Goal: Book appointment/travel/reservation

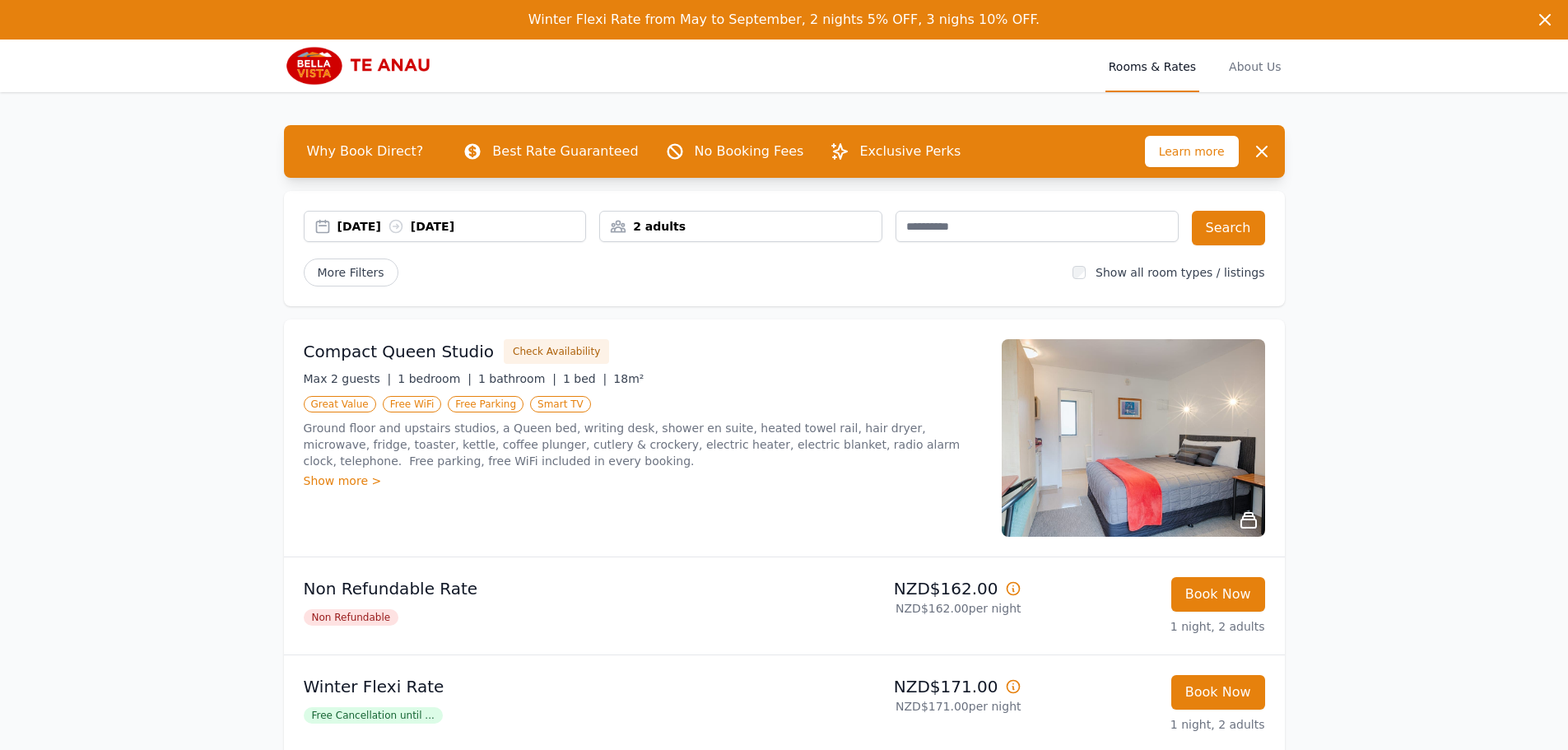
click at [426, 236] on div "[DATE] [DATE]" at bounding box center [444, 226] width 283 height 31
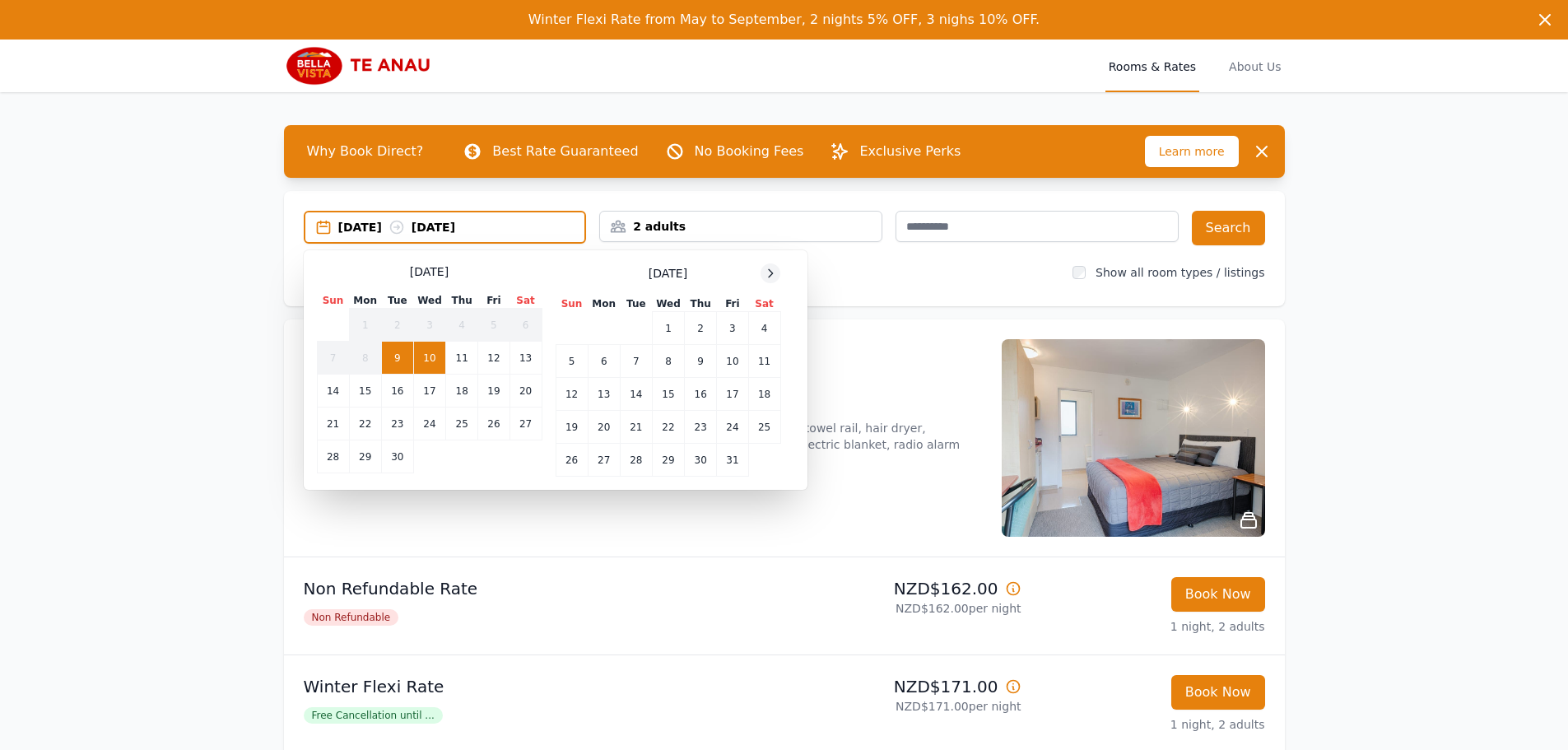
click at [775, 270] on icon at bounding box center [770, 273] width 13 height 13
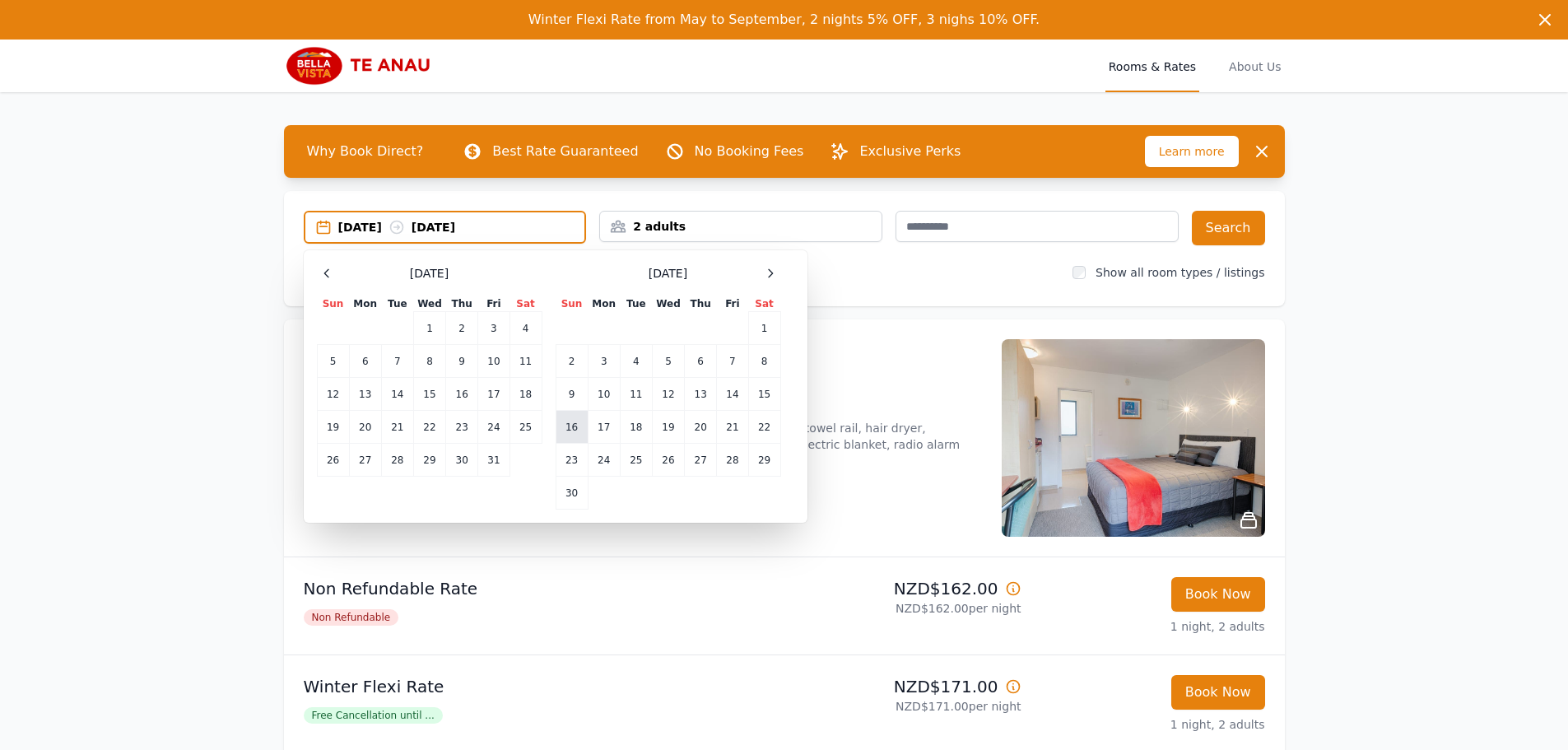
click at [571, 426] on td "16" at bounding box center [571, 427] width 32 height 33
click at [724, 229] on div "2 adults" at bounding box center [740, 226] width 281 height 17
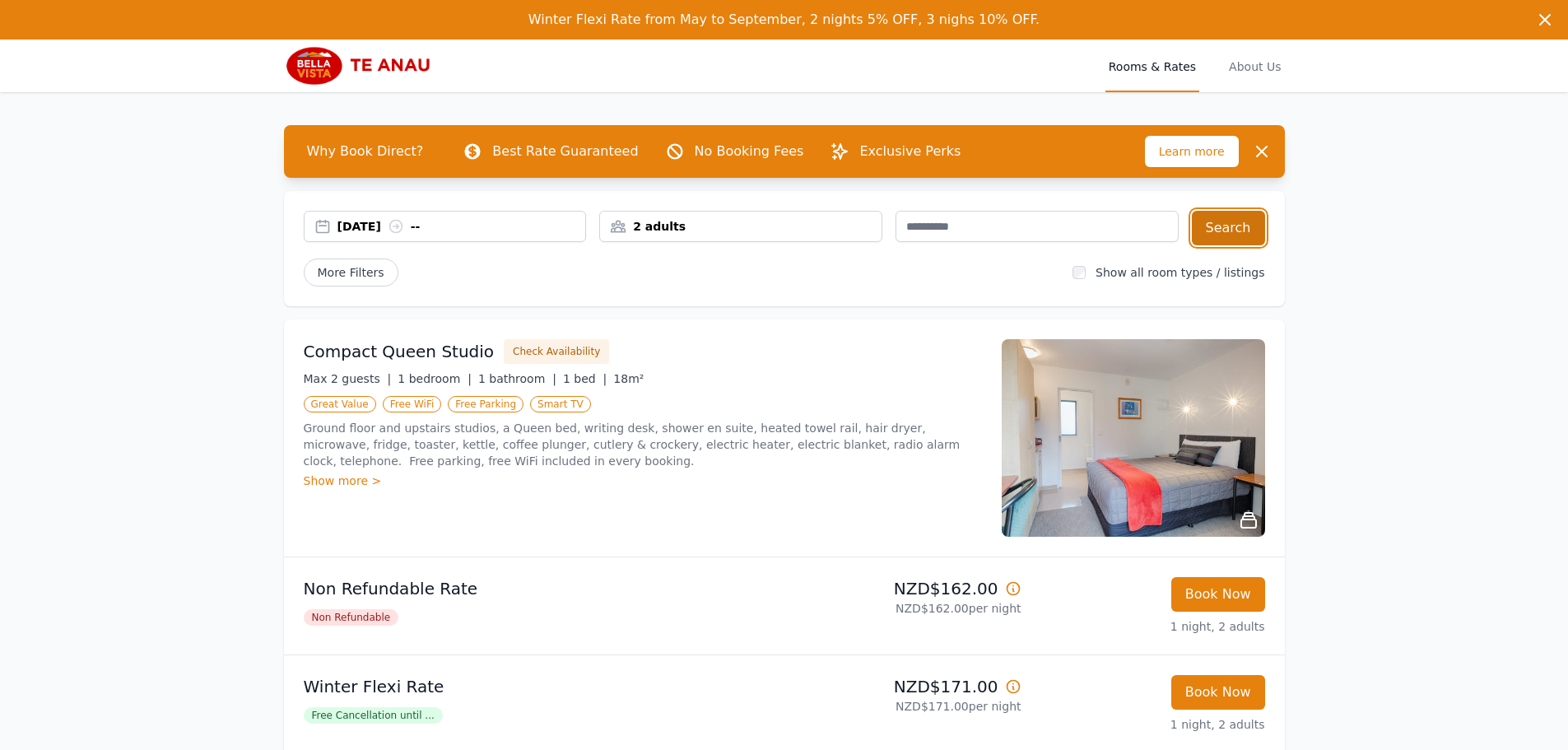
click at [1213, 228] on button "Search" at bounding box center [1228, 228] width 73 height 34
click at [476, 229] on div "[DATE] [DATE]" at bounding box center [462, 226] width 249 height 17
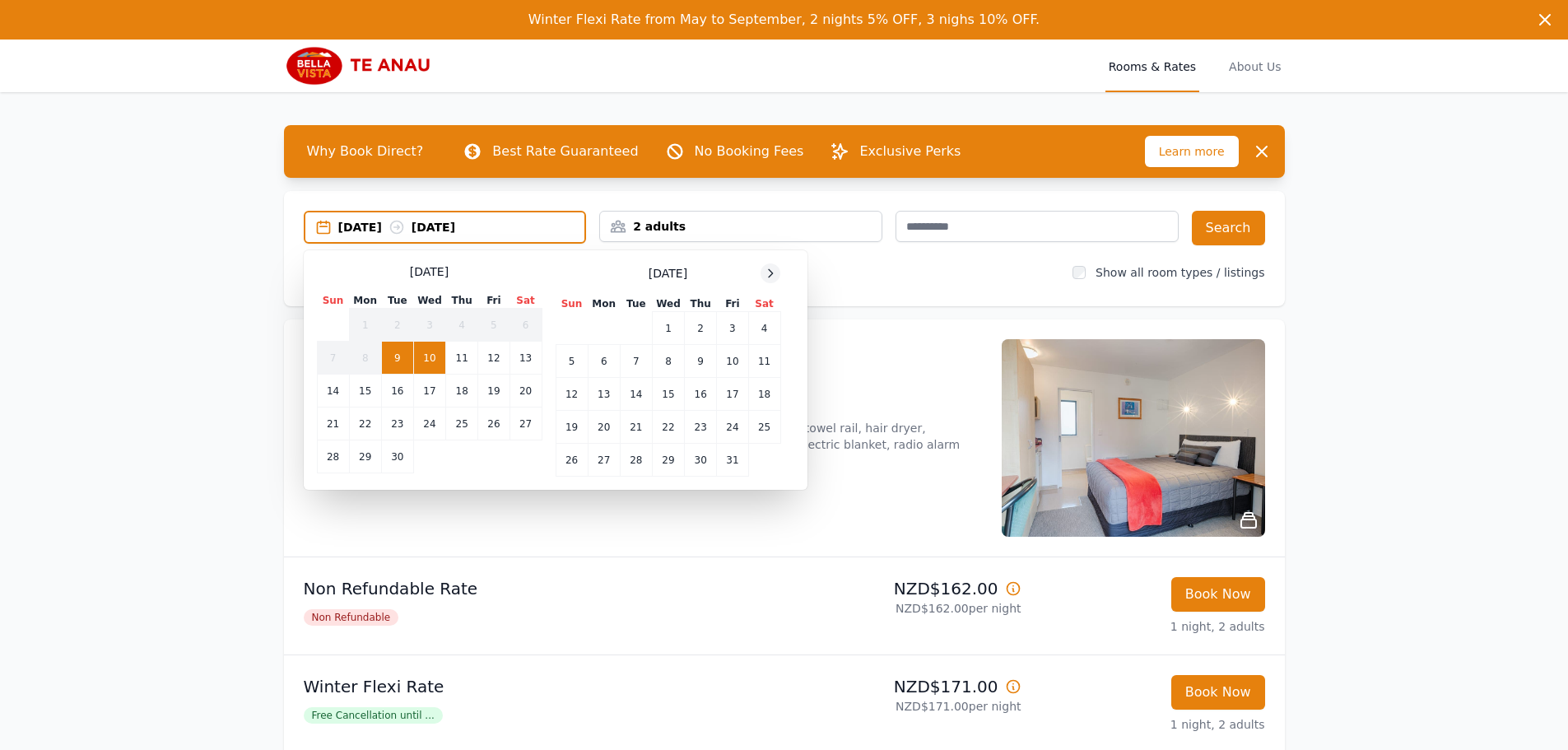
click at [771, 272] on icon at bounding box center [770, 273] width 13 height 13
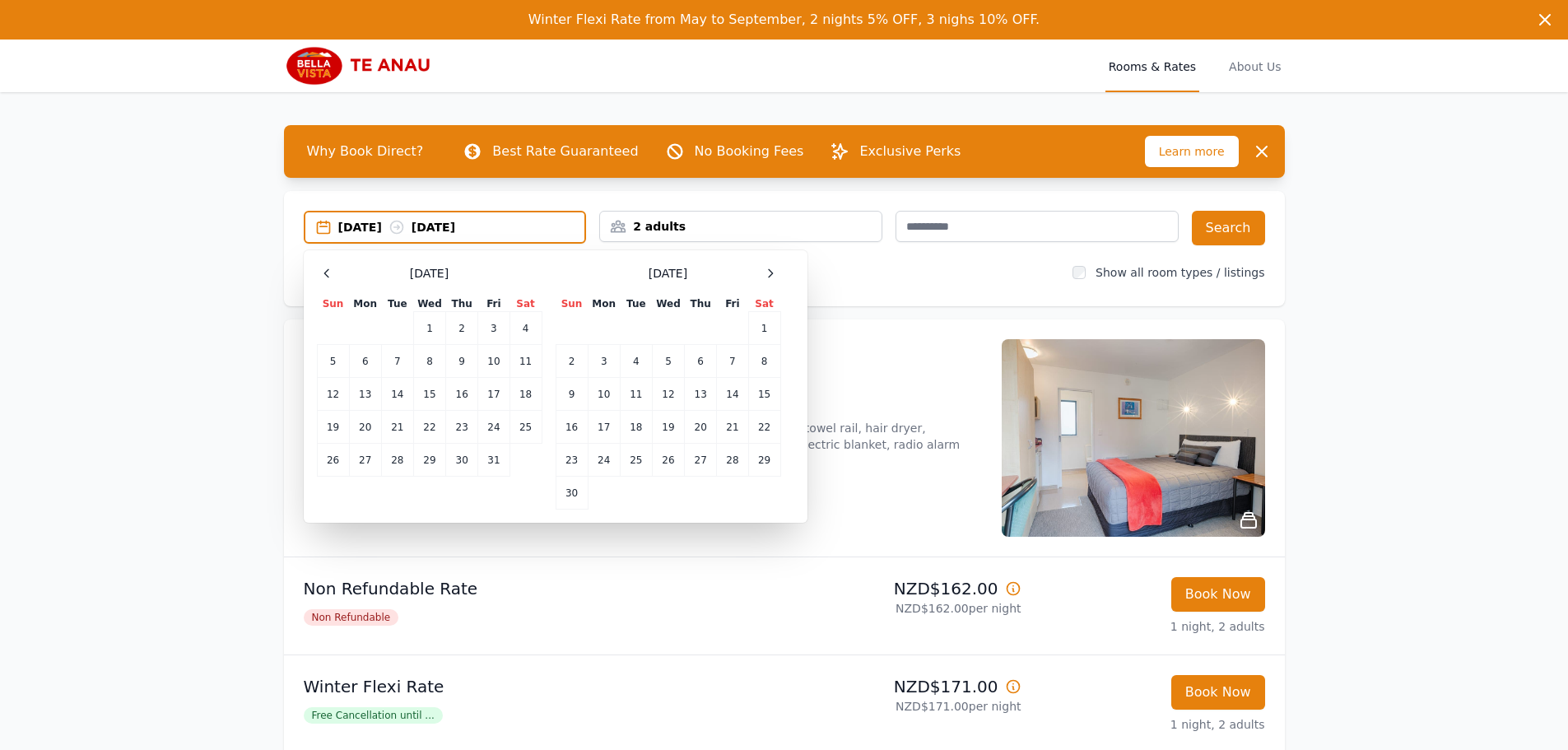
drag, startPoint x: 577, startPoint y: 421, endPoint x: 487, endPoint y: 275, distance: 171.5
click at [576, 419] on td "16" at bounding box center [571, 427] width 32 height 33
click at [597, 424] on td "17" at bounding box center [603, 427] width 32 height 33
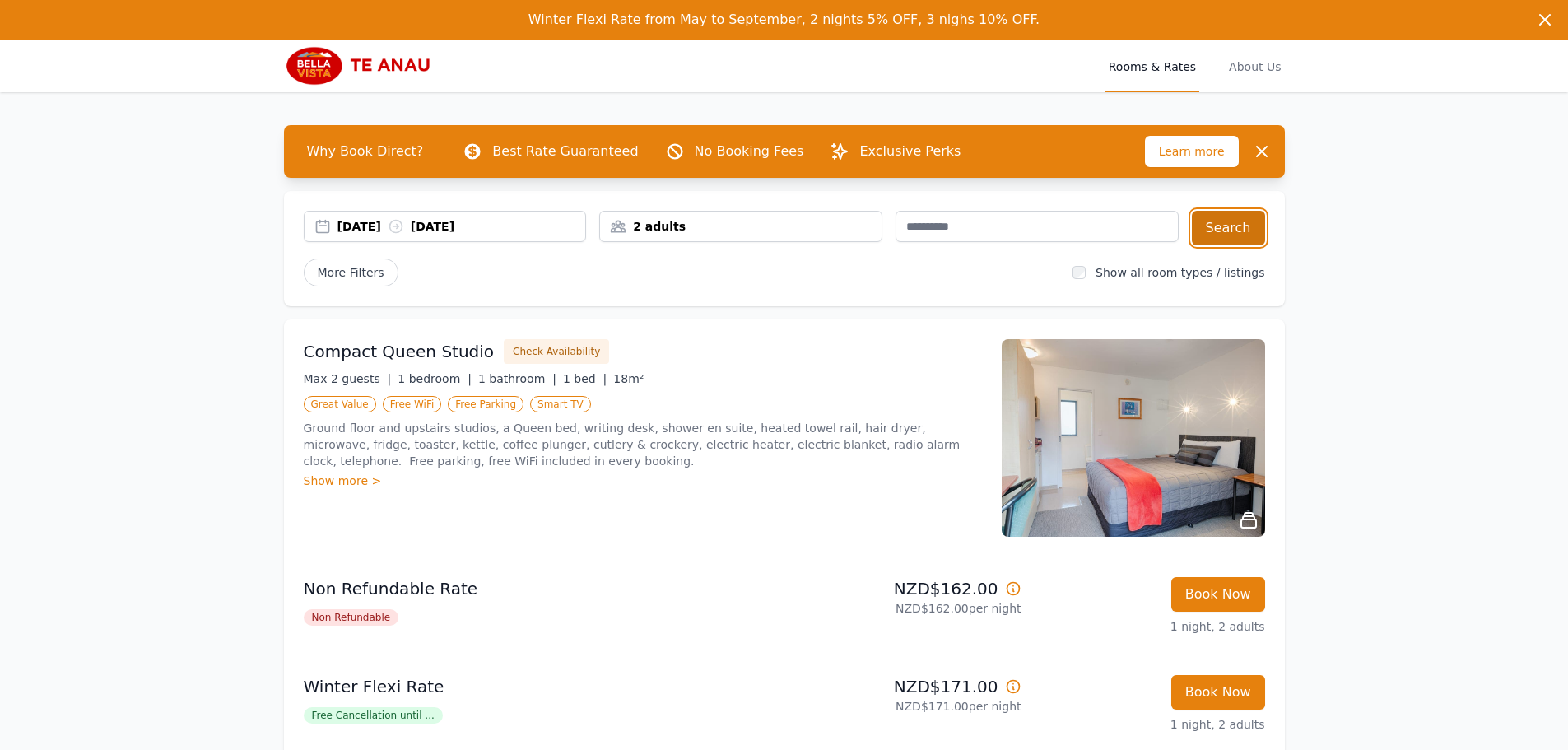
click at [1212, 236] on button "Search" at bounding box center [1228, 228] width 73 height 34
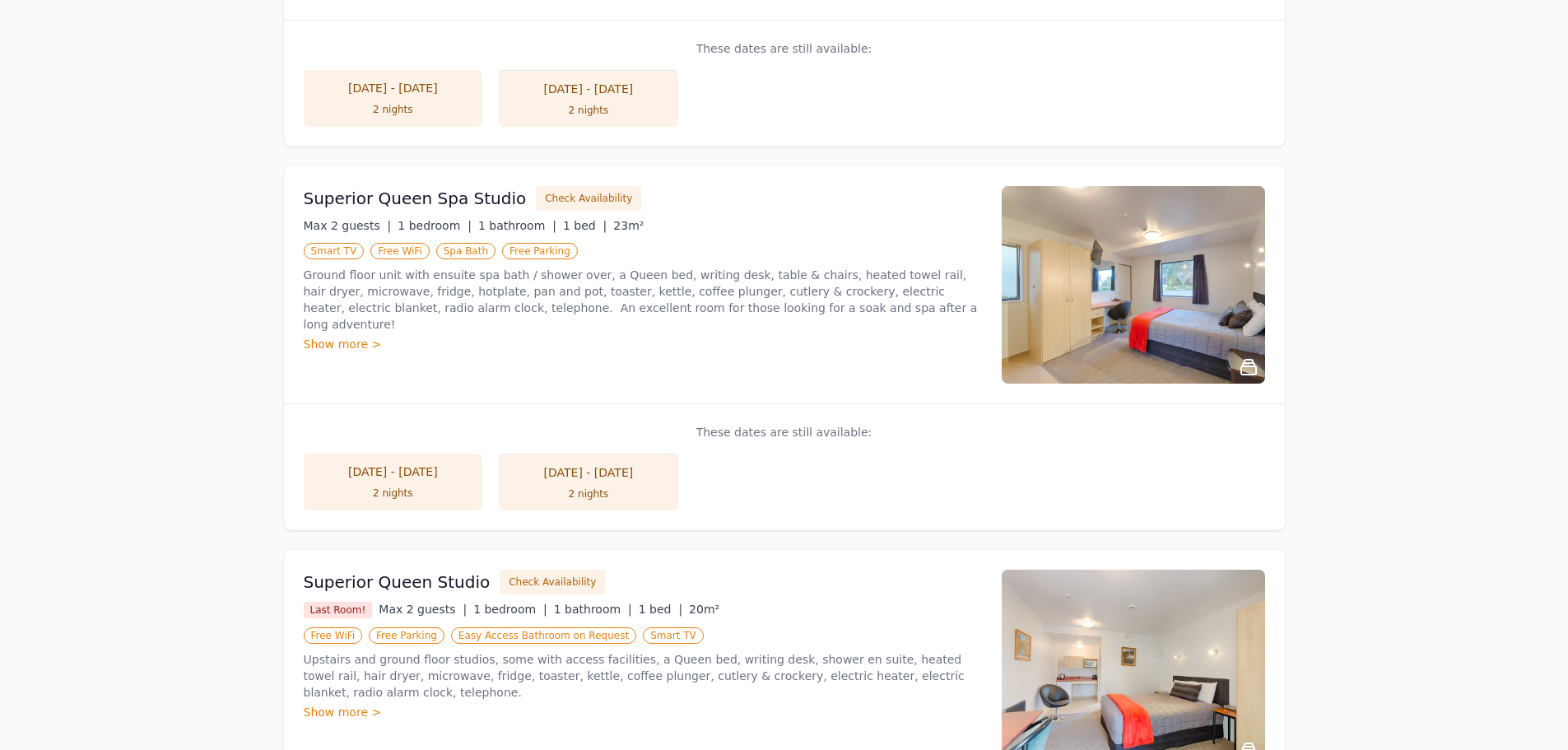
scroll to position [1564, 0]
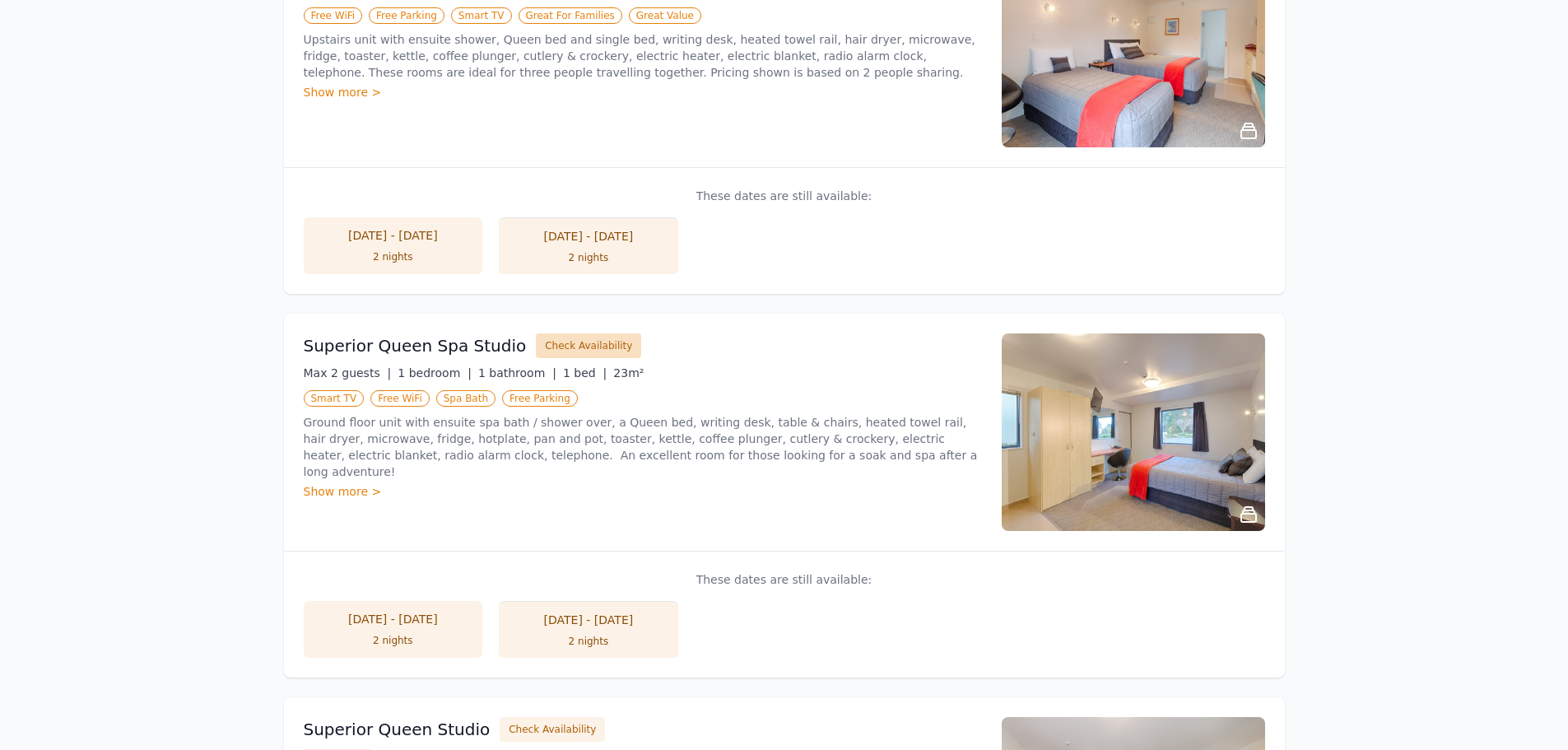
click at [592, 351] on button "Check Availability" at bounding box center [587, 346] width 105 height 25
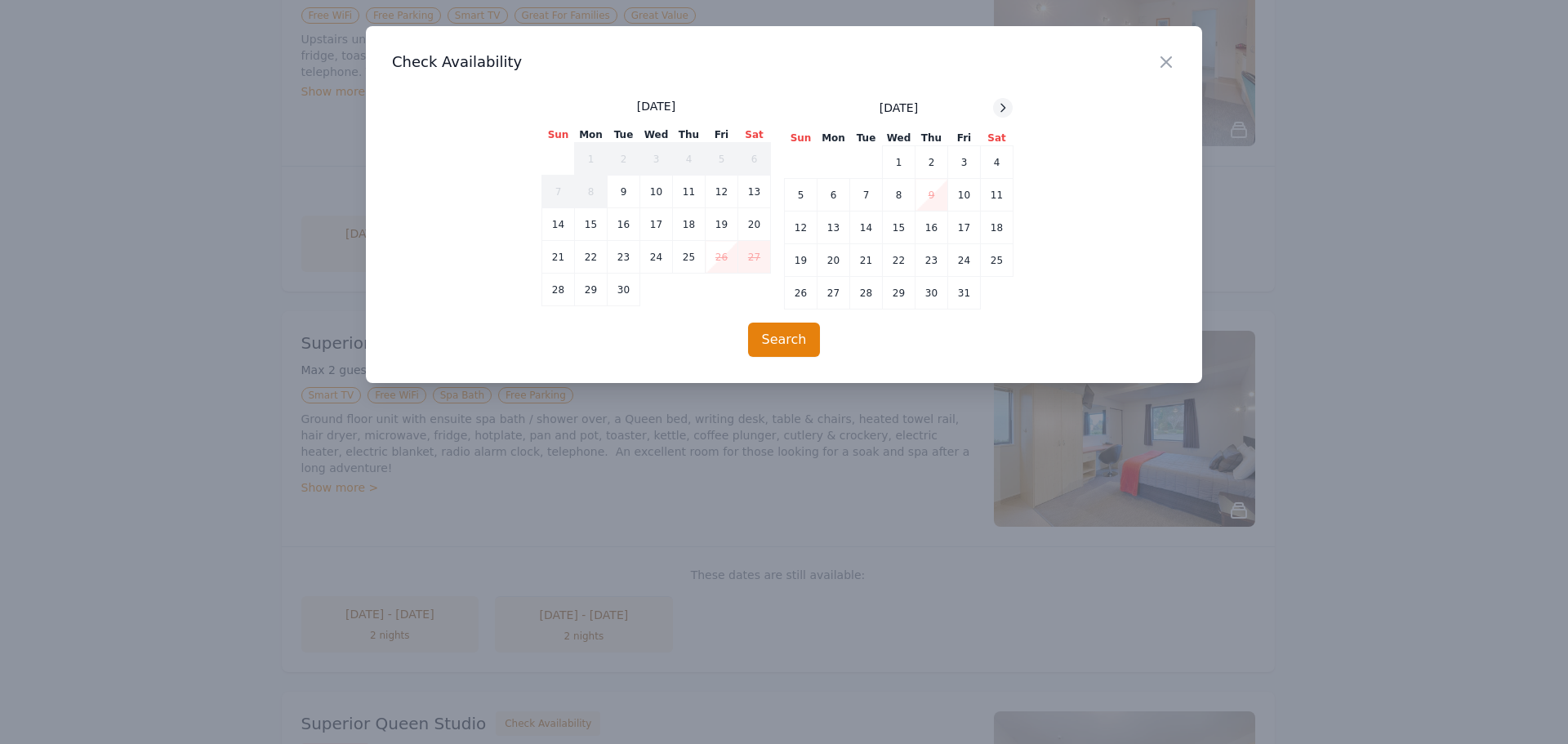
click at [1004, 107] on icon at bounding box center [1003, 108] width 4 height 7
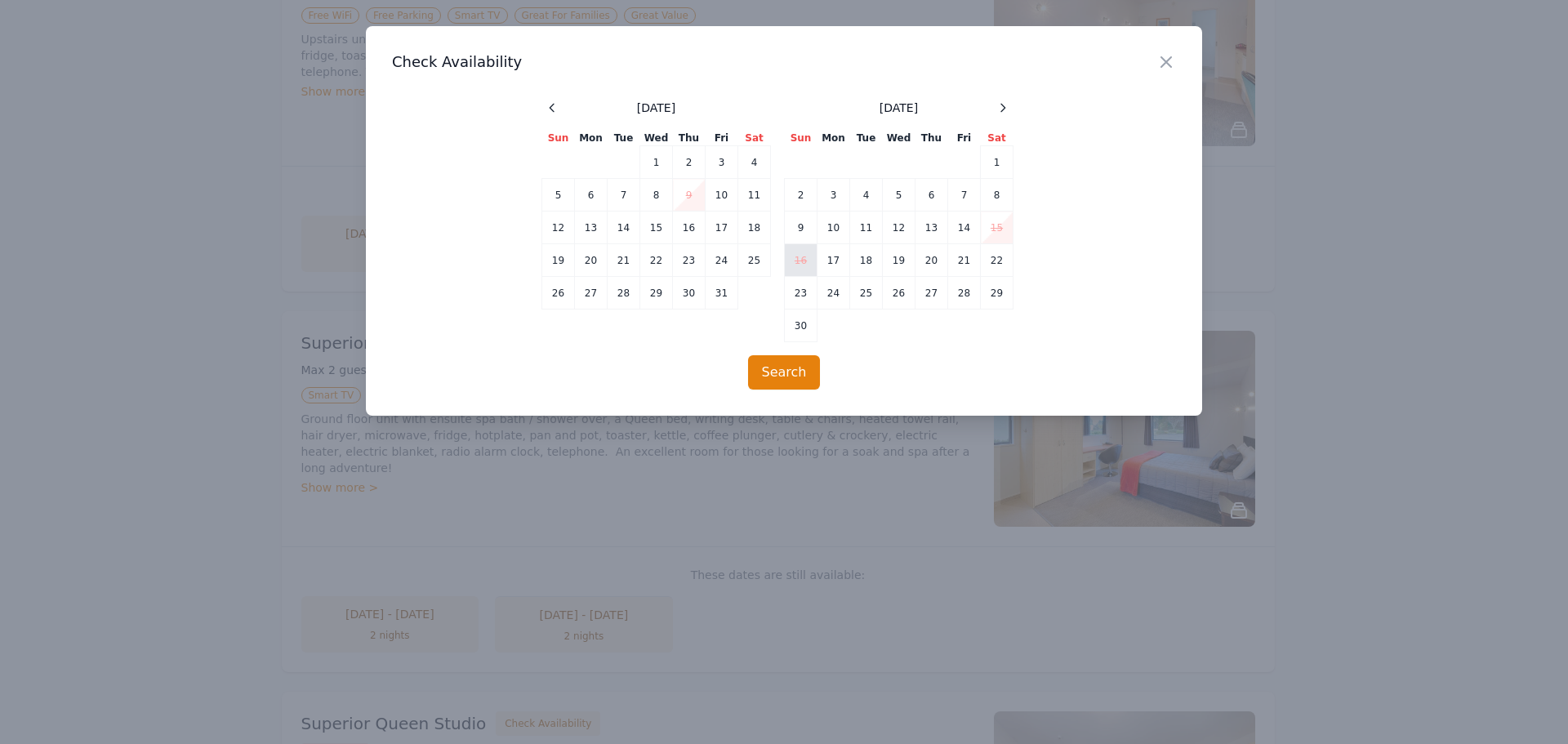
click at [806, 263] on td "16" at bounding box center [801, 260] width 32 height 32
click at [1159, 73] on div "Close" at bounding box center [1179, 52] width 46 height 52
click at [1171, 58] on icon "button" at bounding box center [1166, 62] width 19 height 19
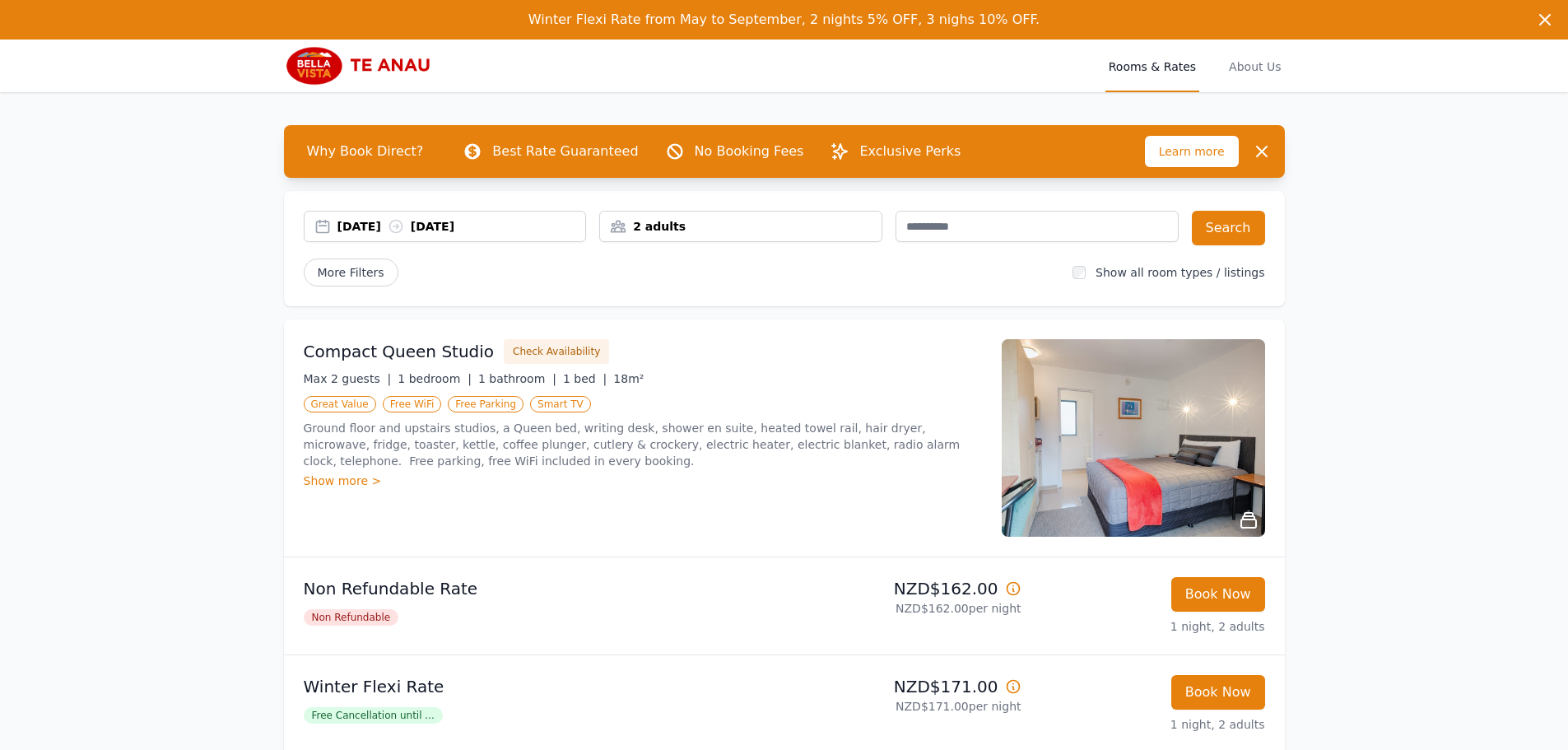
click at [399, 224] on div "[DATE] [DATE]" at bounding box center [462, 226] width 249 height 17
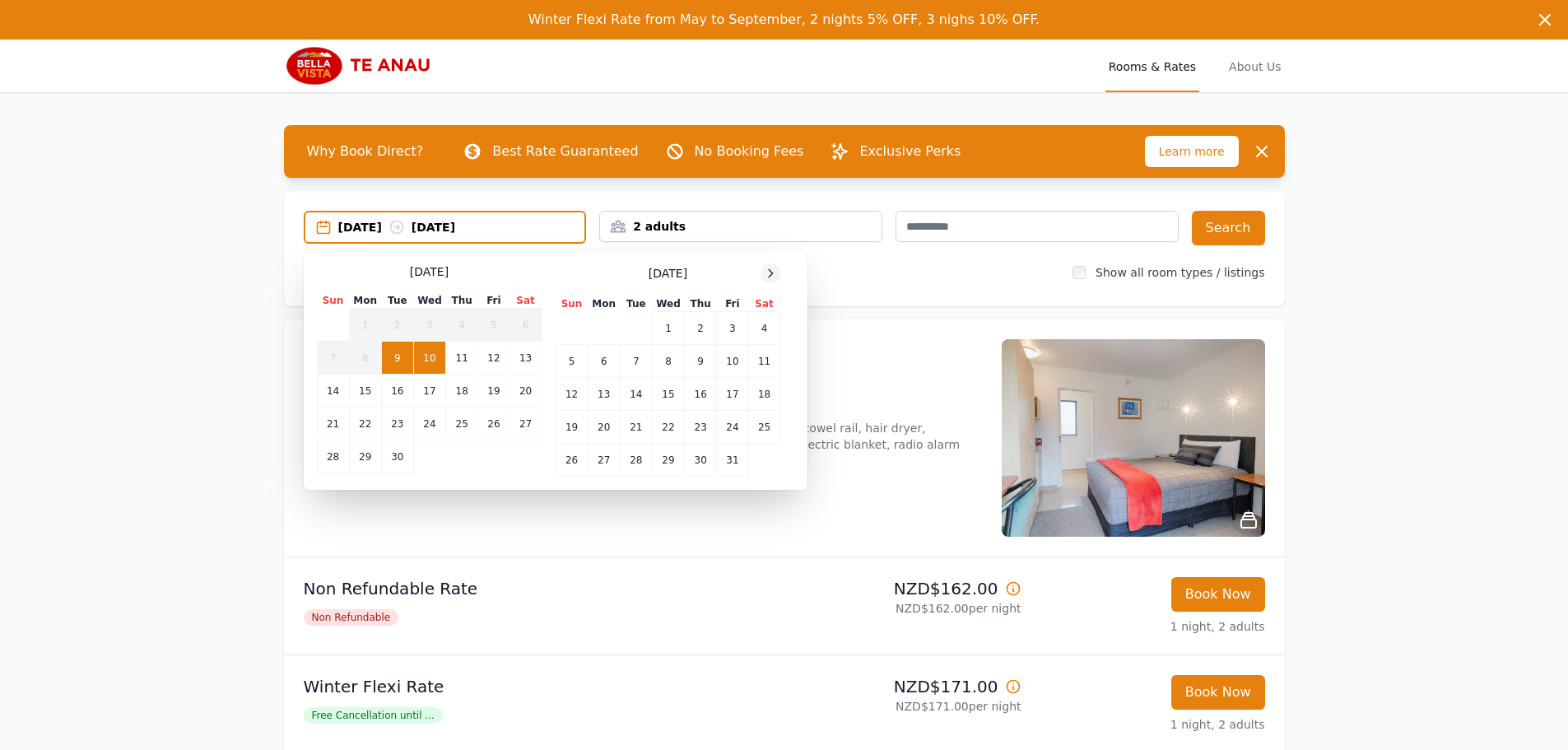
click at [775, 268] on icon at bounding box center [770, 273] width 13 height 13
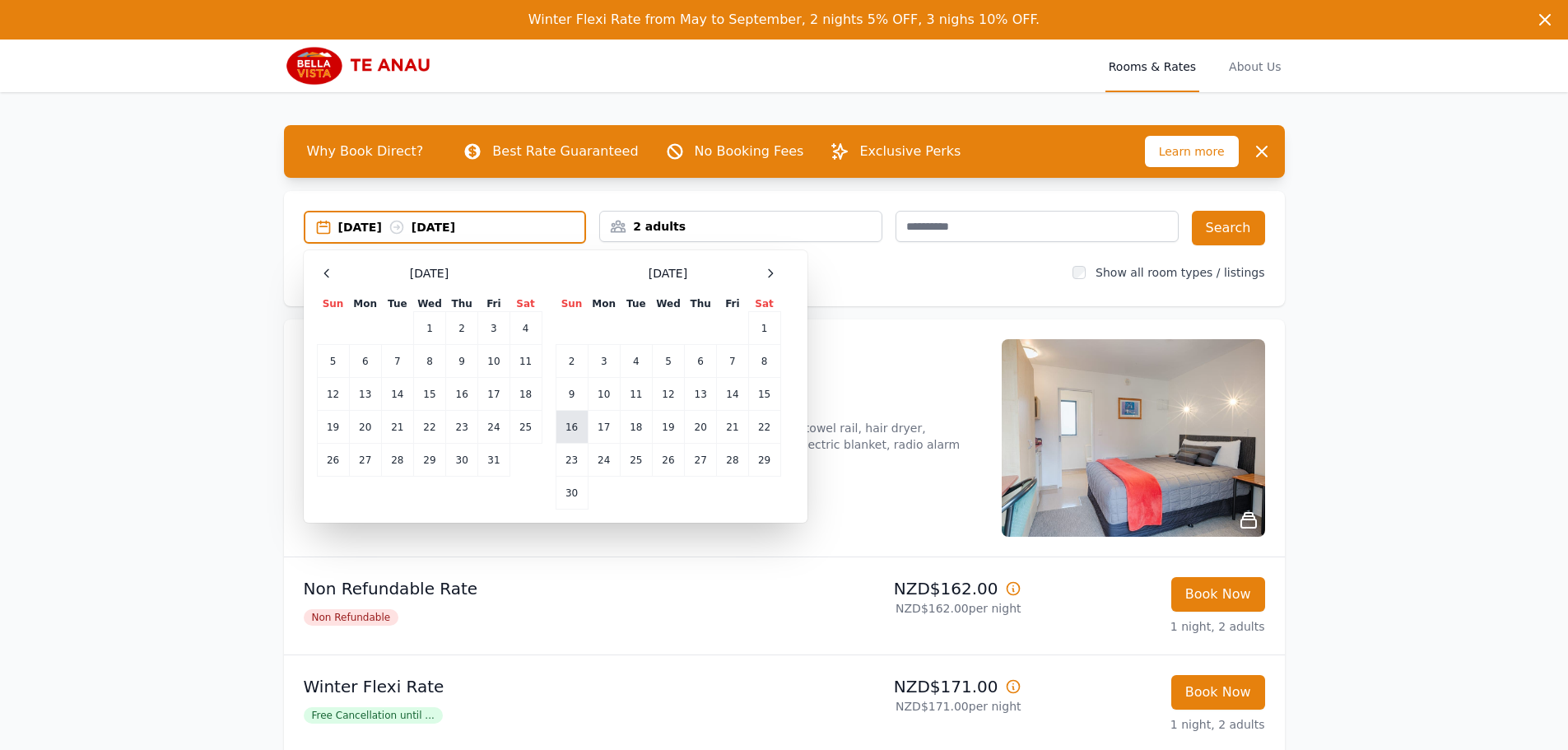
click at [574, 421] on td "16" at bounding box center [571, 427] width 32 height 33
click at [602, 424] on td "17" at bounding box center [603, 427] width 32 height 33
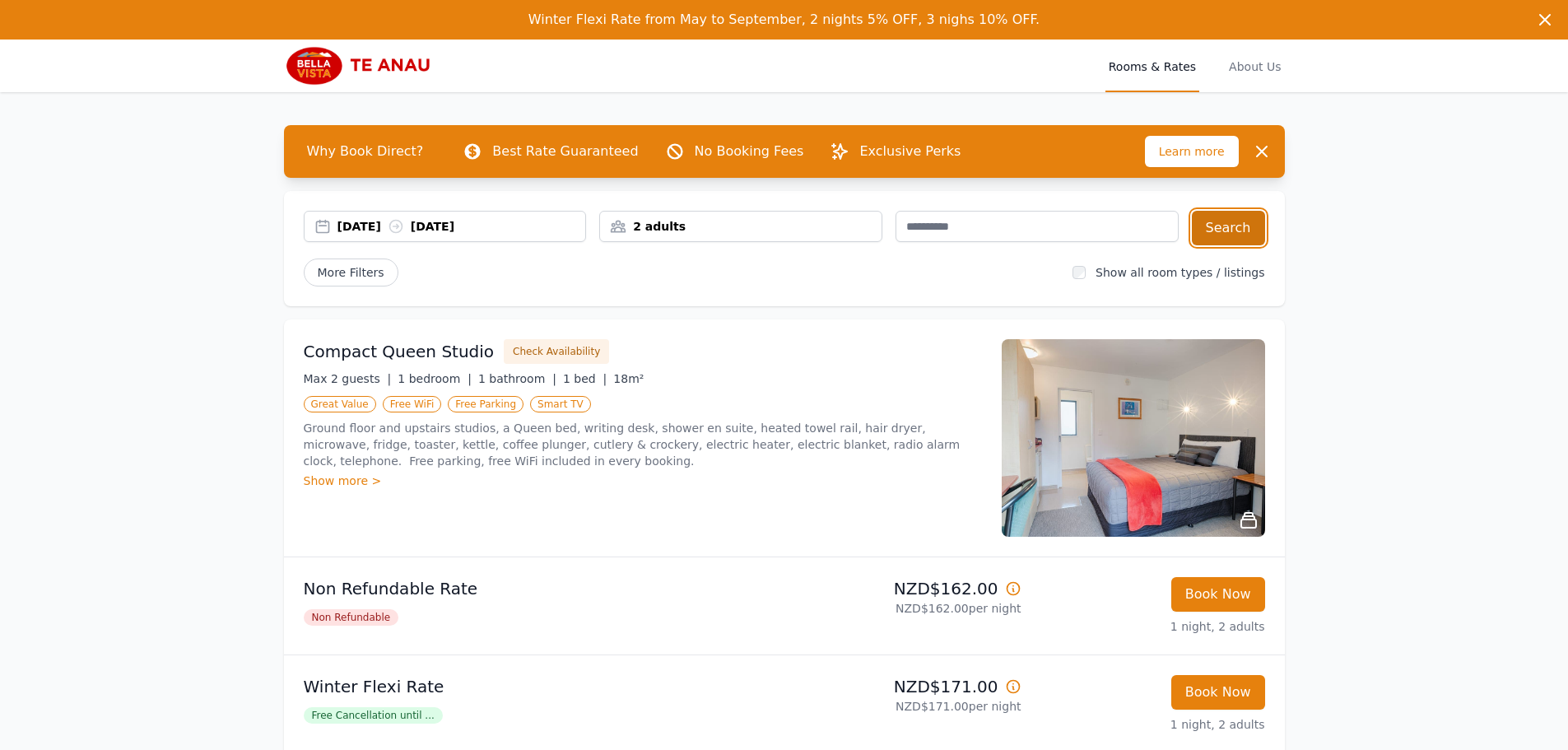
click at [1232, 235] on button "Search" at bounding box center [1228, 228] width 73 height 34
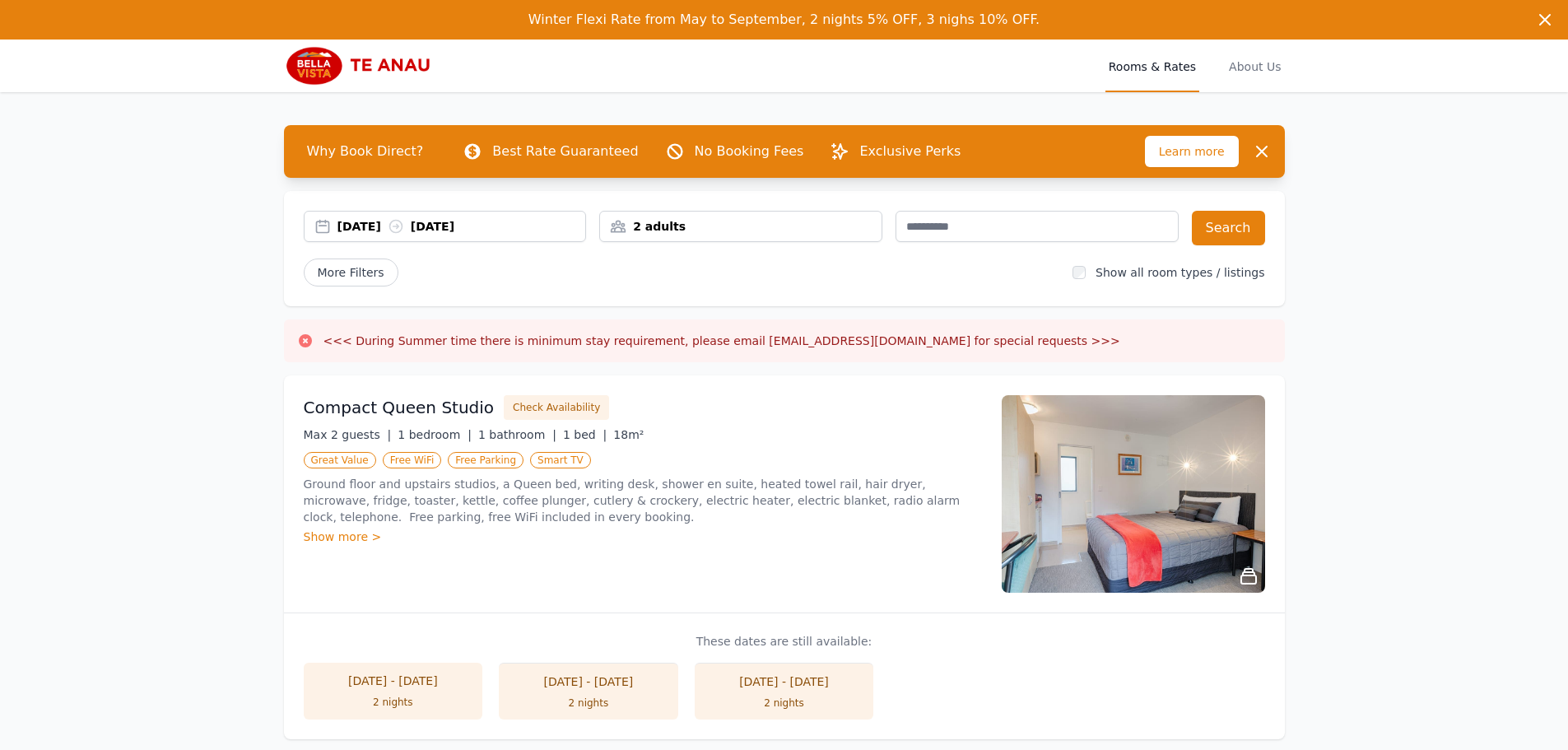
drag, startPoint x: 383, startPoint y: 59, endPoint x: 481, endPoint y: 74, distance: 99.1
click at [383, 59] on img at bounding box center [362, 65] width 158 height 40
